Goal: Transaction & Acquisition: Purchase product/service

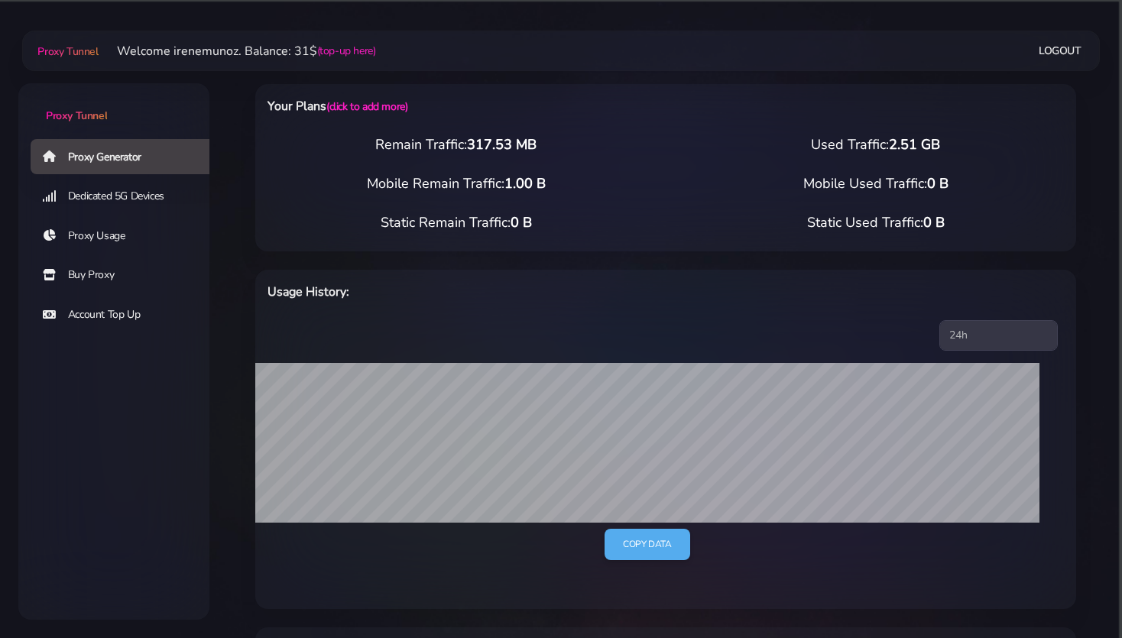
select select "static"
select select "IT"
select select "static"
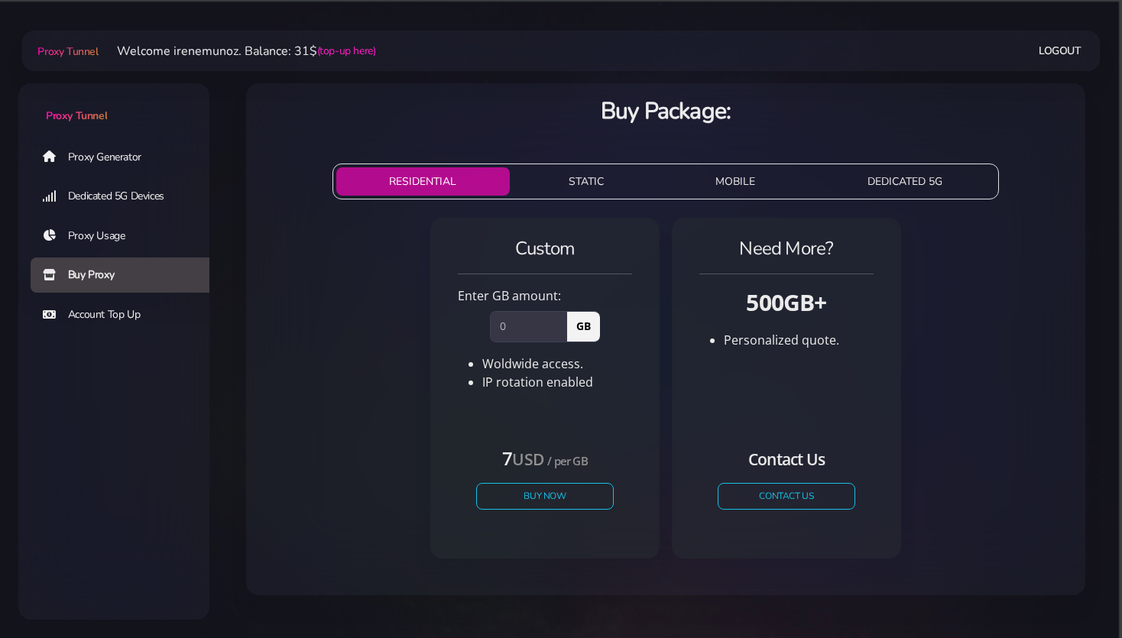
click at [576, 177] on button "STATIC" at bounding box center [586, 181] width 141 height 28
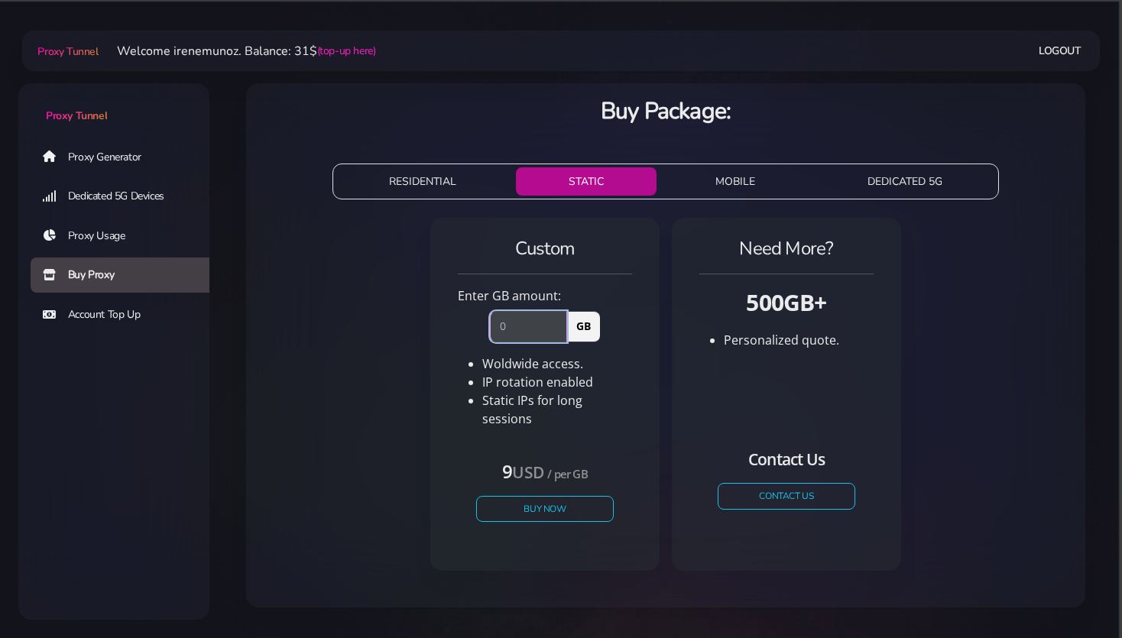
drag, startPoint x: 519, startPoint y: 325, endPoint x: 477, endPoint y: 323, distance: 42.1
click at [490, 323] on input "number" at bounding box center [528, 326] width 77 height 31
type input "1"
click at [530, 498] on button "Buy Now" at bounding box center [545, 508] width 141 height 27
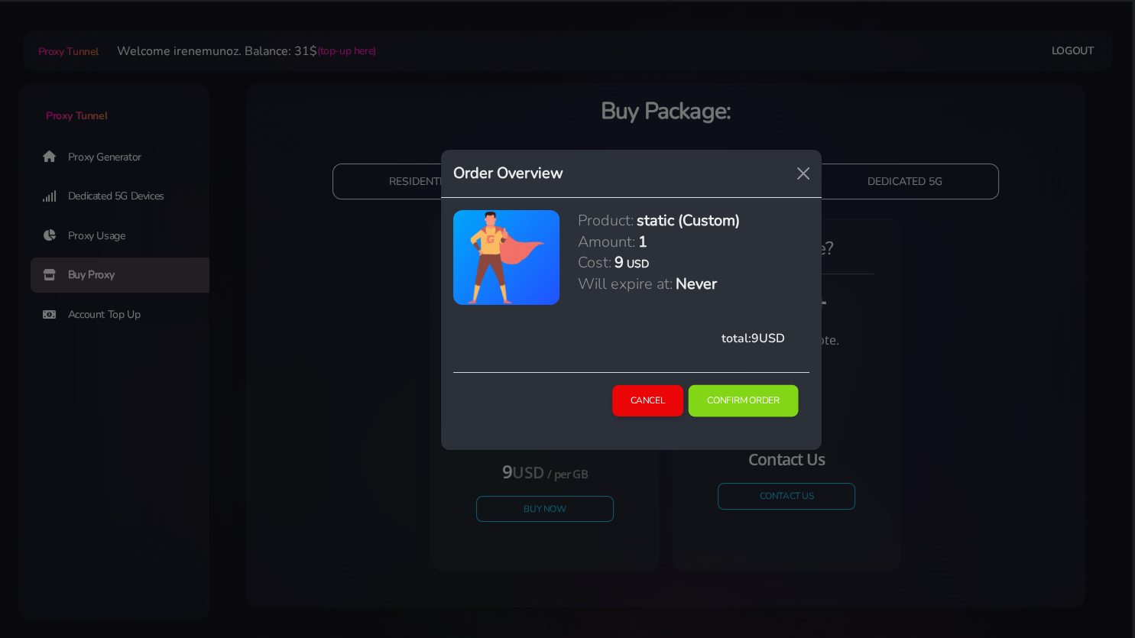
click at [717, 400] on button "Confirm Order" at bounding box center [744, 401] width 110 height 32
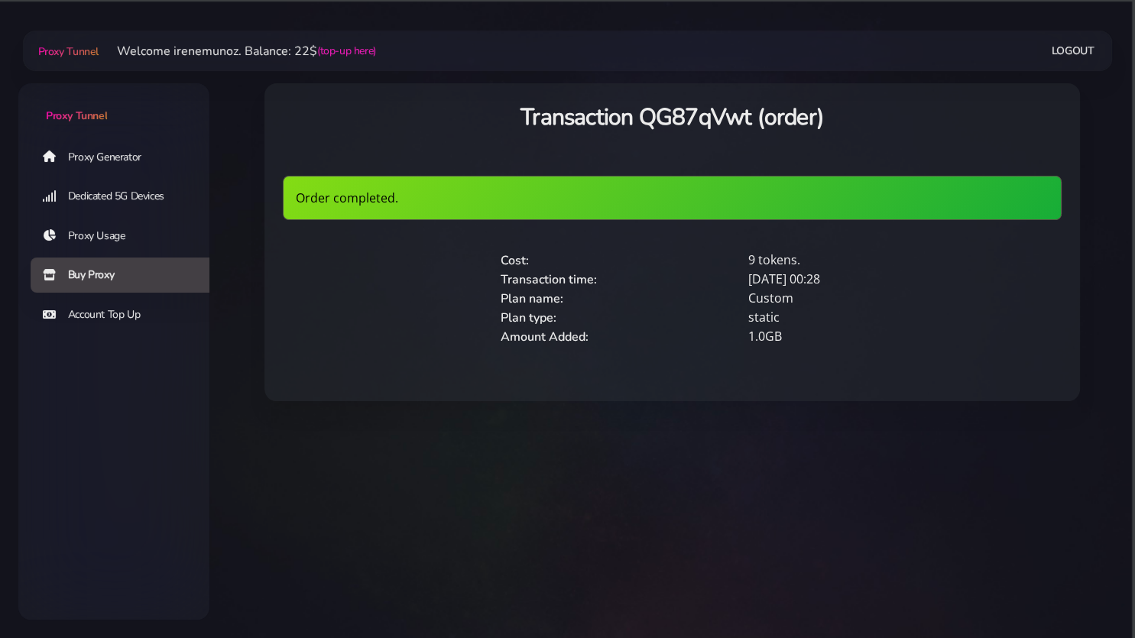
click at [105, 156] on link "Proxy Generator" at bounding box center [126, 156] width 191 height 35
